Goal: Complete application form: Complete application form

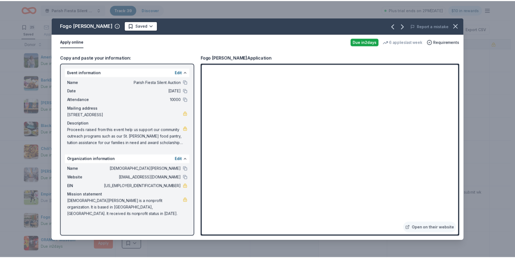
scroll to position [135, 0]
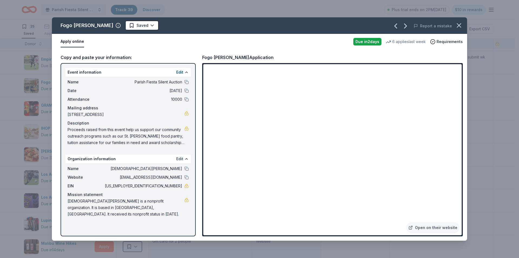
click at [178, 159] on button "Edit" at bounding box center [179, 158] width 7 height 6
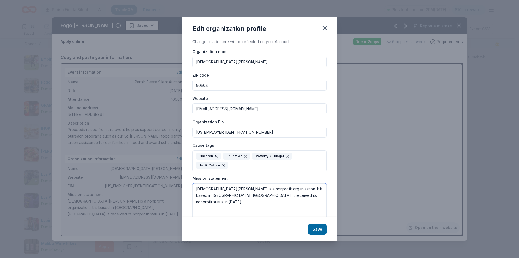
drag, startPoint x: 196, startPoint y: 187, endPoint x: 299, endPoint y: 194, distance: 103.3
click at [299, 194] on textarea "[DEMOGRAPHIC_DATA][PERSON_NAME] is a nonprofit organization. It is based in [GE…" at bounding box center [260, 201] width 134 height 37
click at [323, 28] on icon "button" at bounding box center [325, 28] width 8 height 8
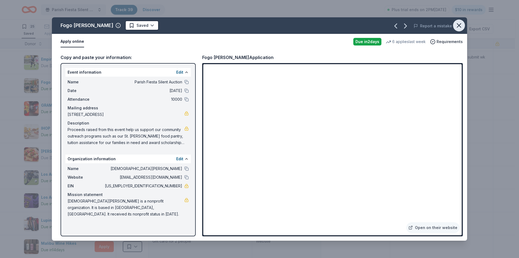
click at [459, 25] on icon "button" at bounding box center [459, 26] width 8 height 8
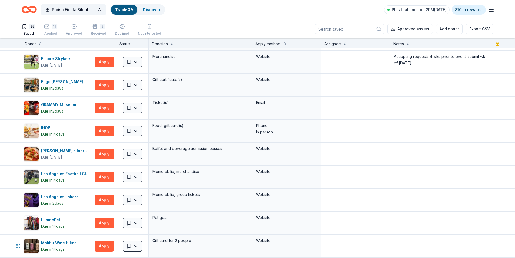
scroll to position [108, 0]
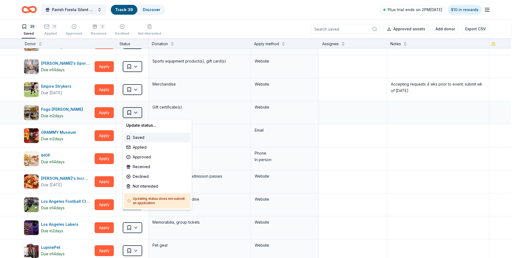
click at [135, 113] on html "Parish Fiesta Silent Auction Track · 39 Discover Plus trial ends on 2PM[DATE] $…" at bounding box center [257, 129] width 515 height 258
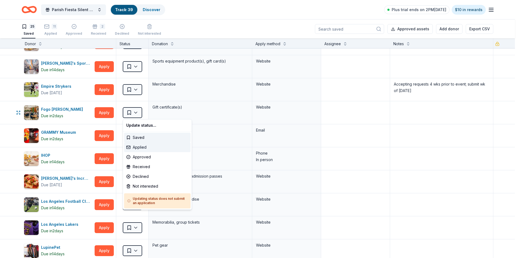
click at [135, 147] on div "Applied" at bounding box center [157, 147] width 67 height 10
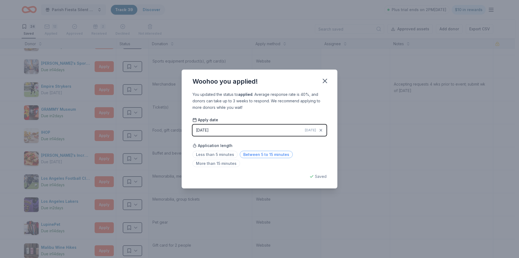
click at [254, 154] on span "Between 5 to 15 minutes" at bounding box center [266, 154] width 53 height 7
click at [320, 81] on button "button" at bounding box center [325, 81] width 12 height 12
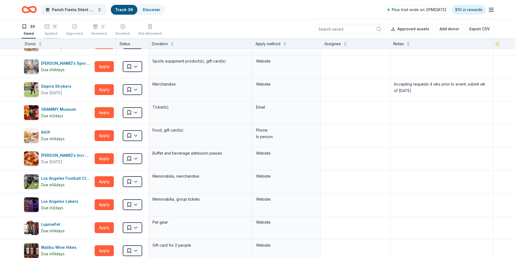
click at [48, 33] on div "Applied" at bounding box center [50, 30] width 13 height 4
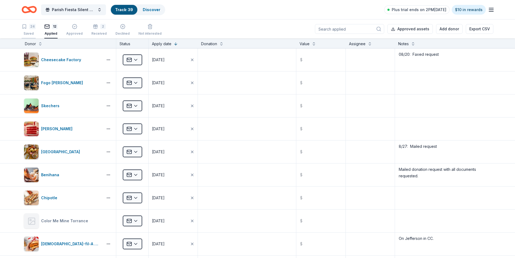
click at [30, 33] on div "Saved" at bounding box center [29, 33] width 14 height 4
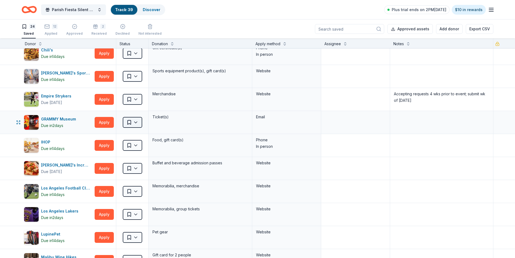
scroll to position [108, 0]
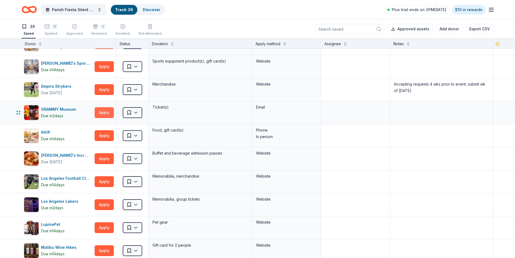
click at [103, 114] on button "Apply" at bounding box center [104, 112] width 19 height 11
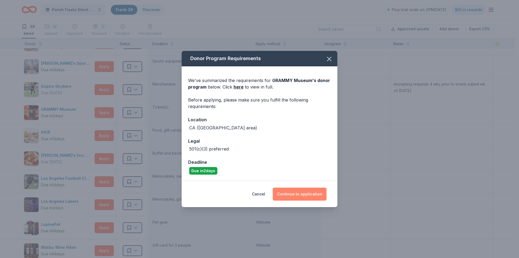
click at [289, 193] on button "Continue to application" at bounding box center [300, 193] width 54 height 13
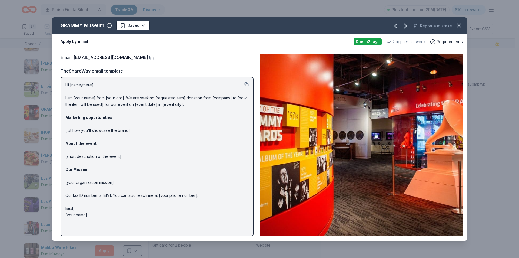
click at [154, 58] on button at bounding box center [150, 58] width 5 height 4
click at [458, 25] on icon "button" at bounding box center [459, 26] width 4 height 4
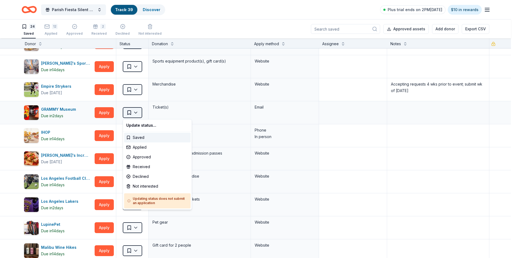
click at [129, 113] on html "Parish Fiesta Silent Auction Track · 39 Discover Plus trial ends on 2PM[DATE] $…" at bounding box center [257, 129] width 515 height 258
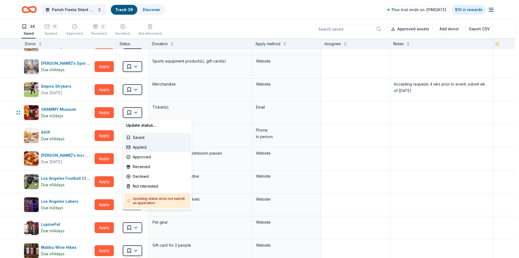
click at [138, 147] on div "Applied" at bounding box center [157, 147] width 67 height 10
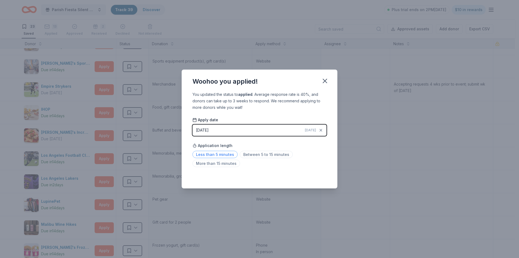
click at [201, 154] on span "Less than 5 minutes" at bounding box center [215, 154] width 45 height 7
click at [326, 83] on icon "button" at bounding box center [325, 81] width 8 height 8
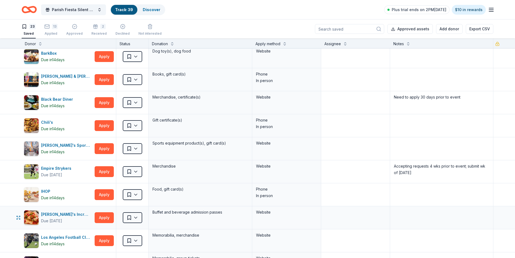
scroll to position [0, 0]
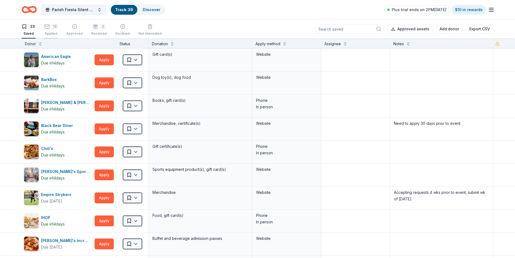
click at [52, 31] on div "13 Applied" at bounding box center [50, 27] width 13 height 12
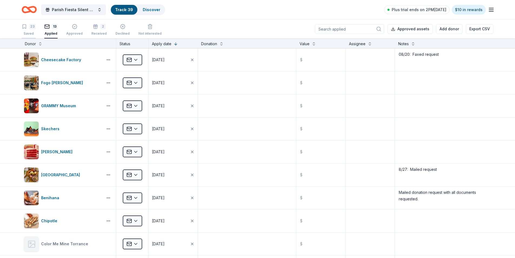
click at [28, 34] on div "Saved" at bounding box center [29, 33] width 14 height 4
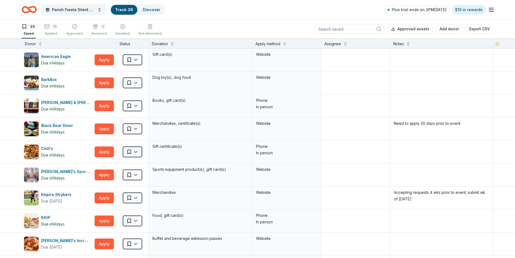
click at [492, 10] on icon "button" at bounding box center [491, 9] width 6 height 6
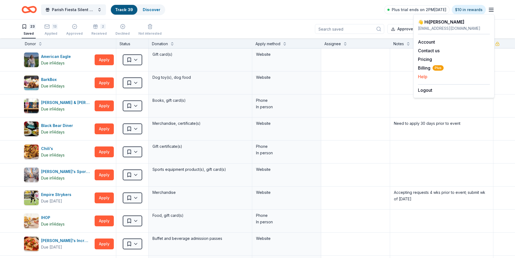
click at [422, 77] on button "Help" at bounding box center [422, 76] width 9 height 6
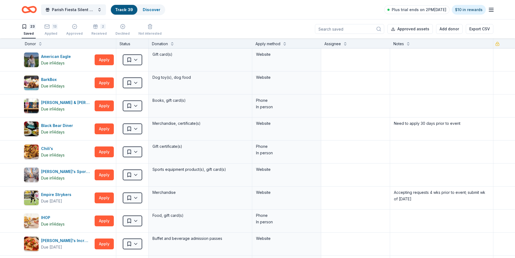
click at [493, 10] on line "button" at bounding box center [491, 10] width 4 height 0
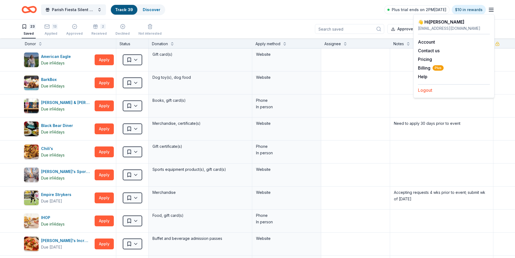
click at [425, 91] on button "Logout" at bounding box center [425, 90] width 14 height 6
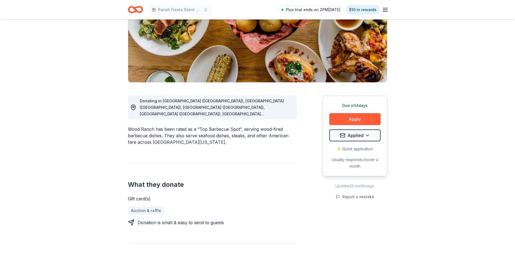
scroll to position [27, 0]
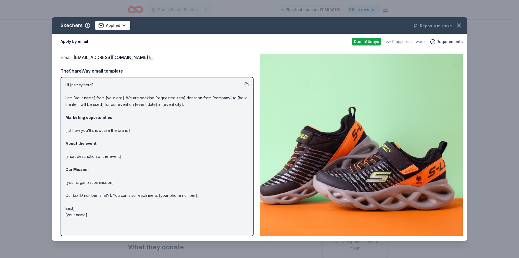
scroll to position [130, 0]
